Goal: Find specific page/section: Find specific page/section

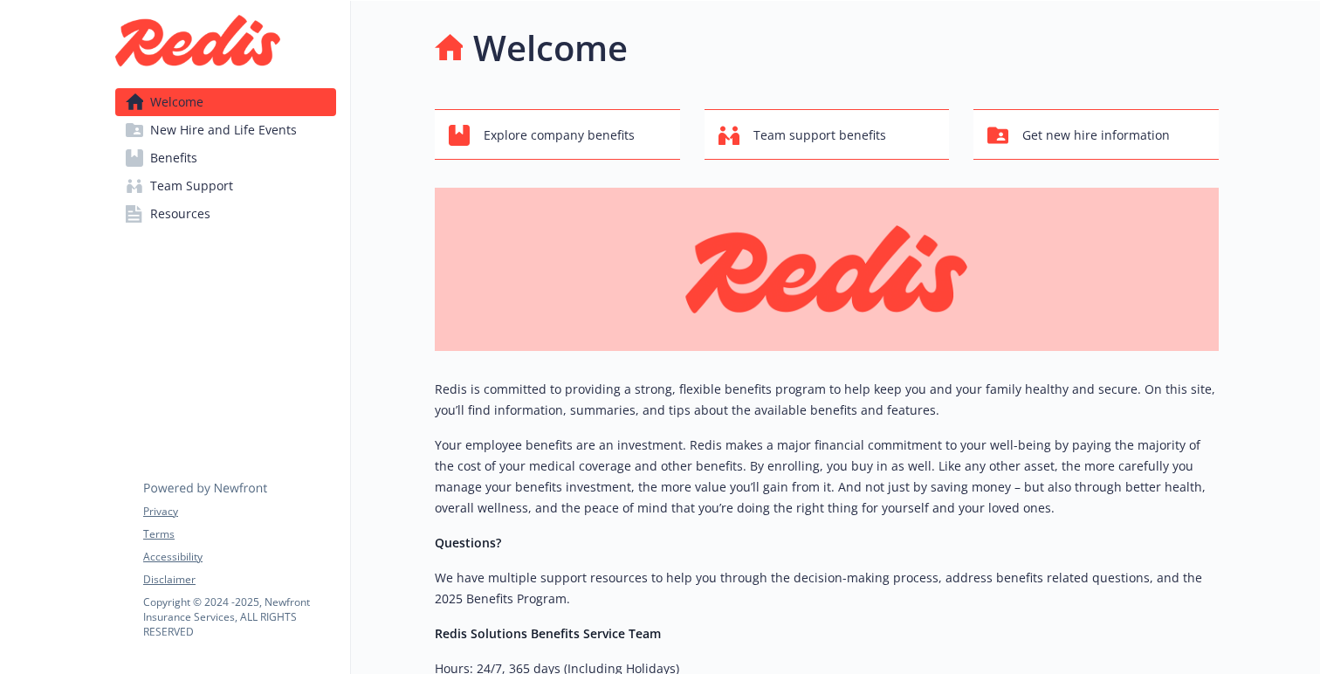
scroll to position [252, 0]
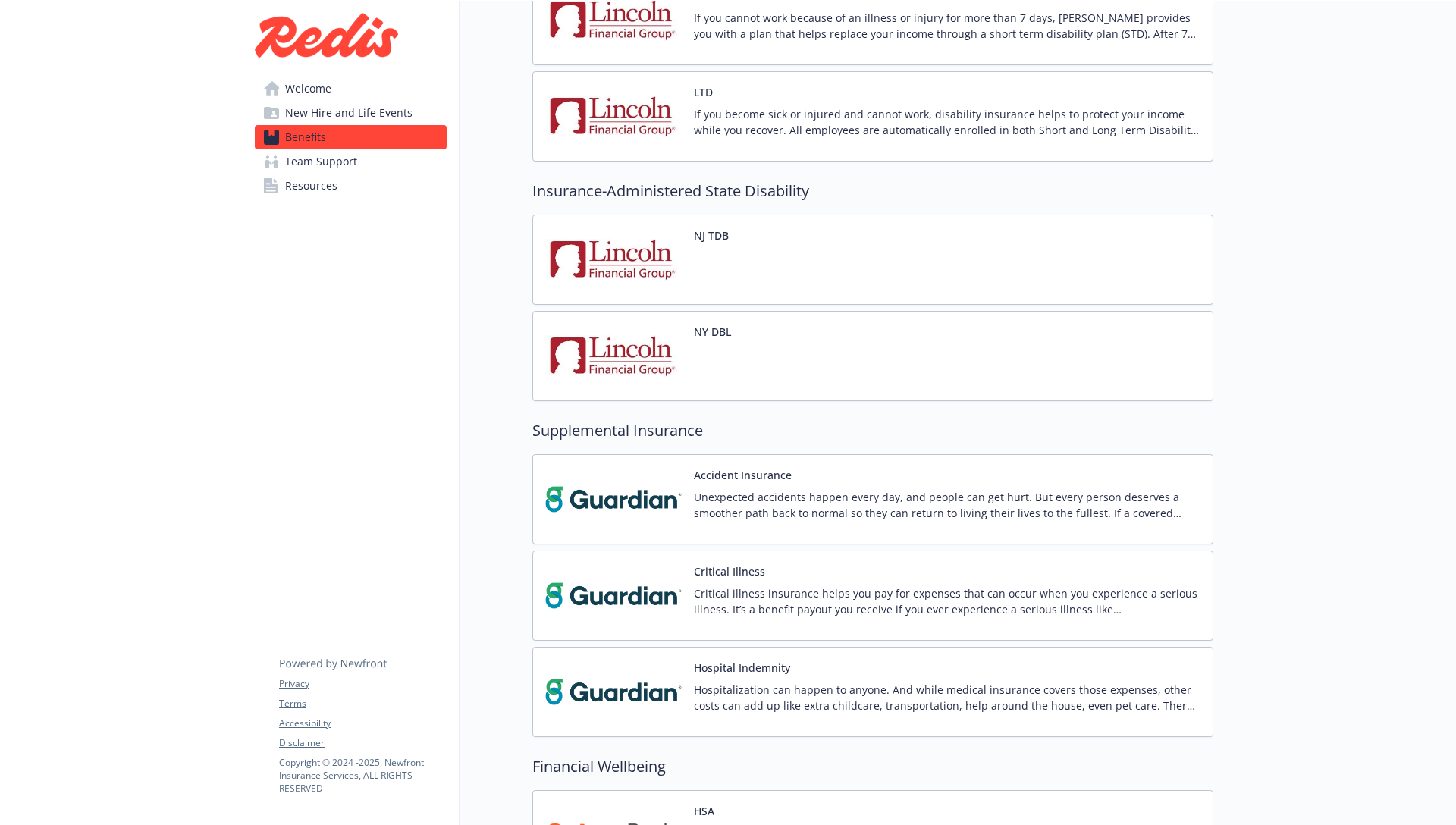
scroll to position [1602, 0]
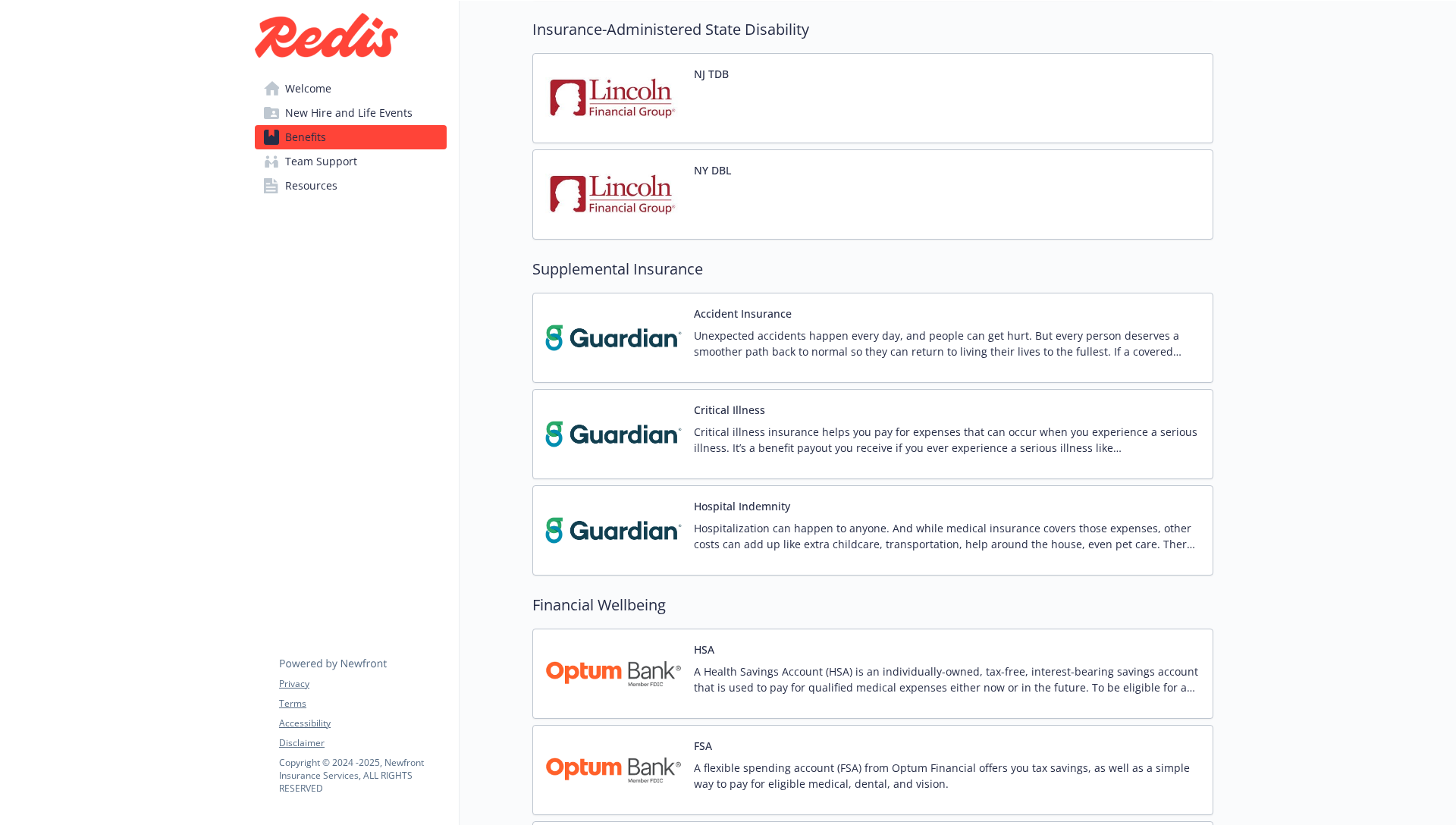
click at [343, 114] on span "New Hire and Life Events" at bounding box center [348, 113] width 128 height 24
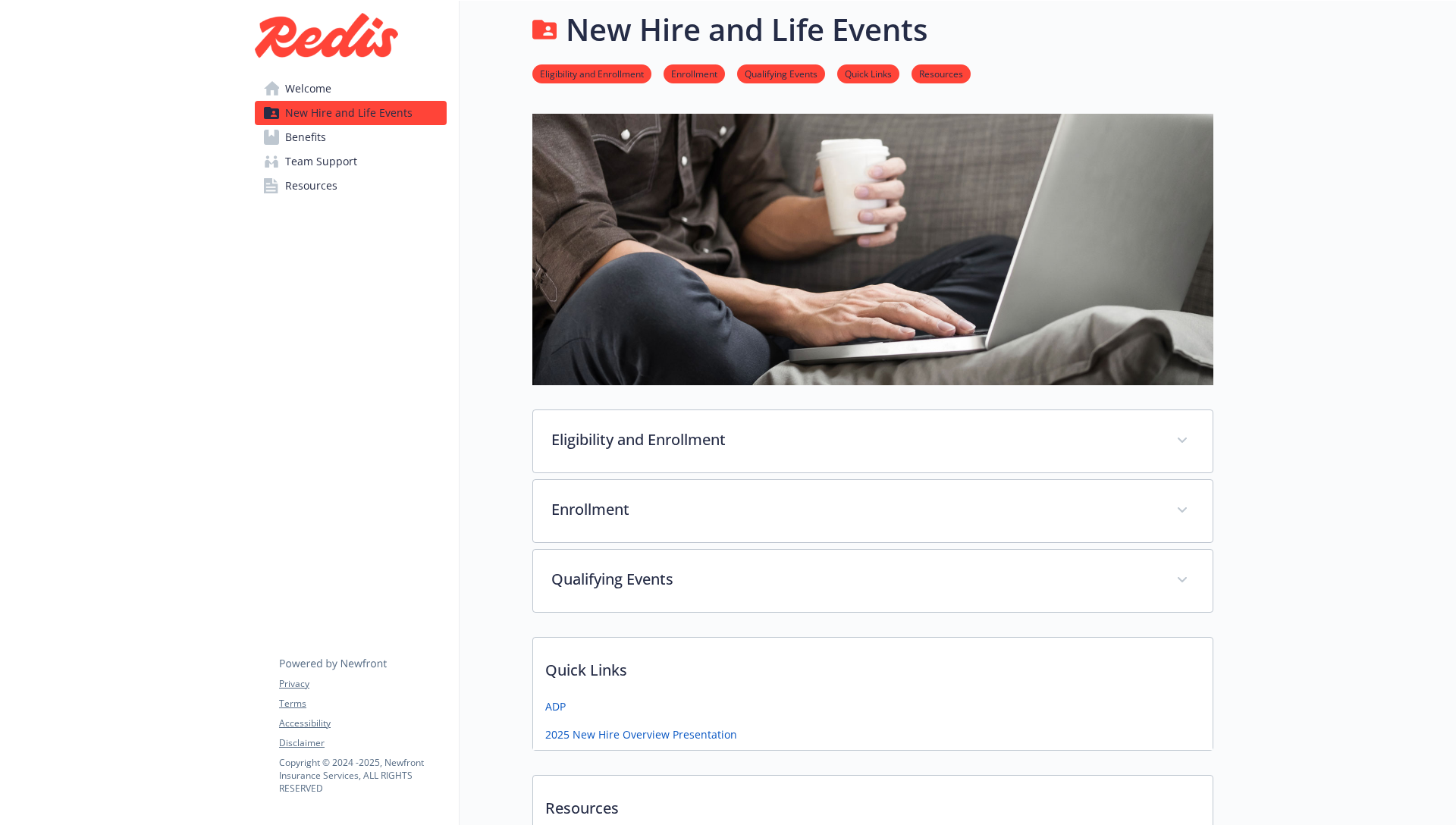
scroll to position [290, 0]
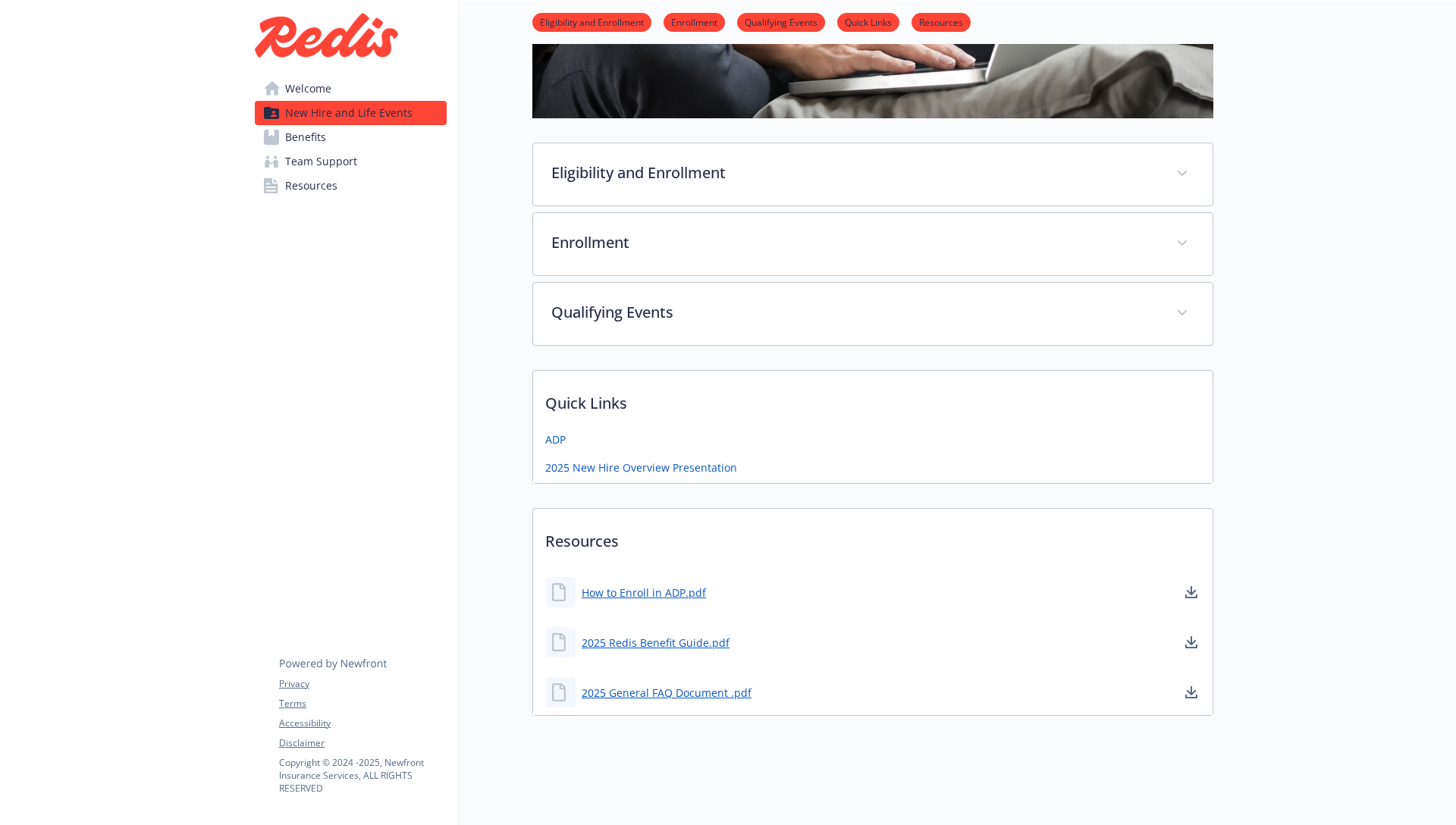
click at [343, 93] on link "Welcome" at bounding box center [350, 89] width 192 height 24
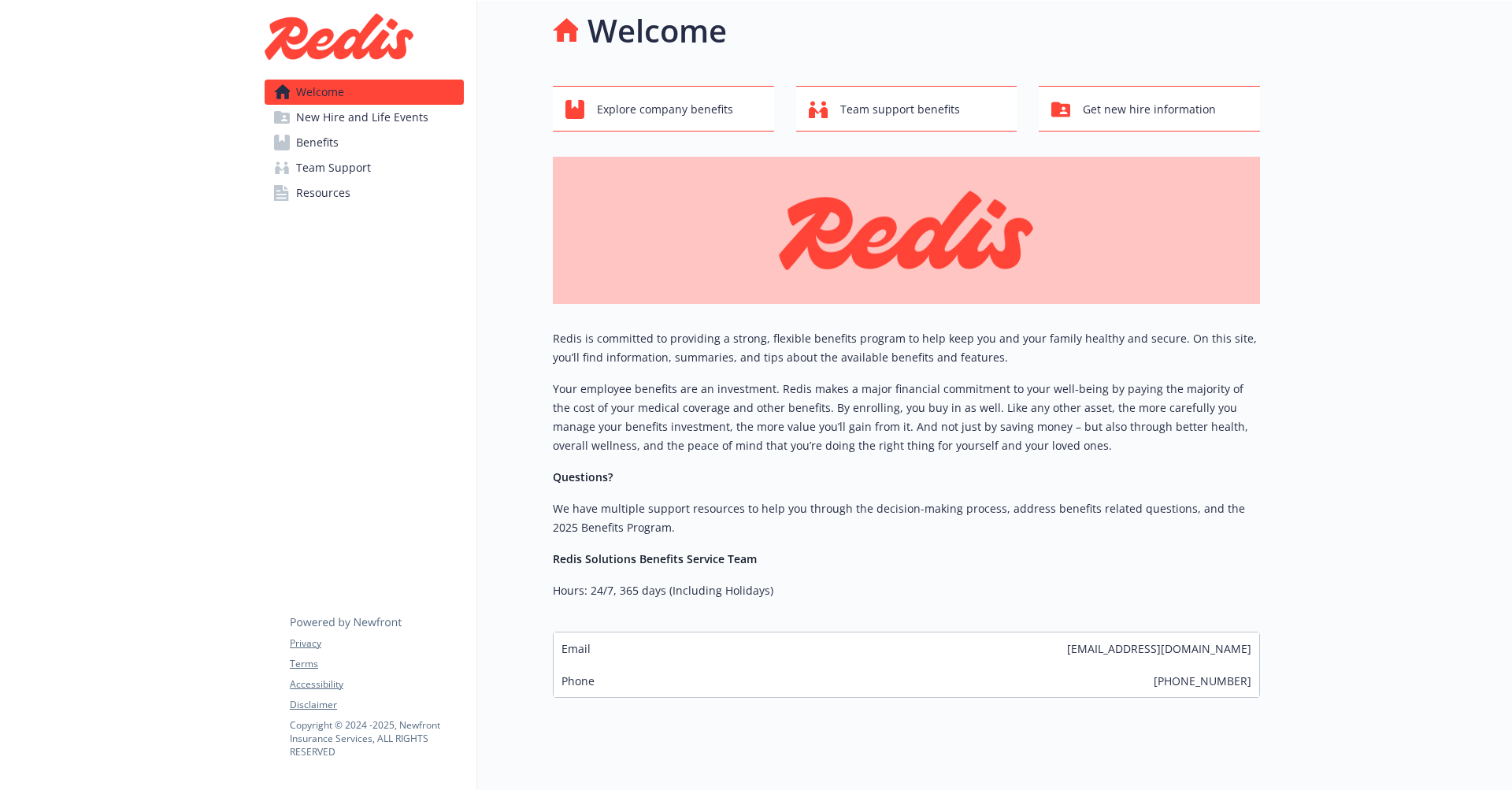
scroll to position [13, 0]
